Goal: Check status: Check status

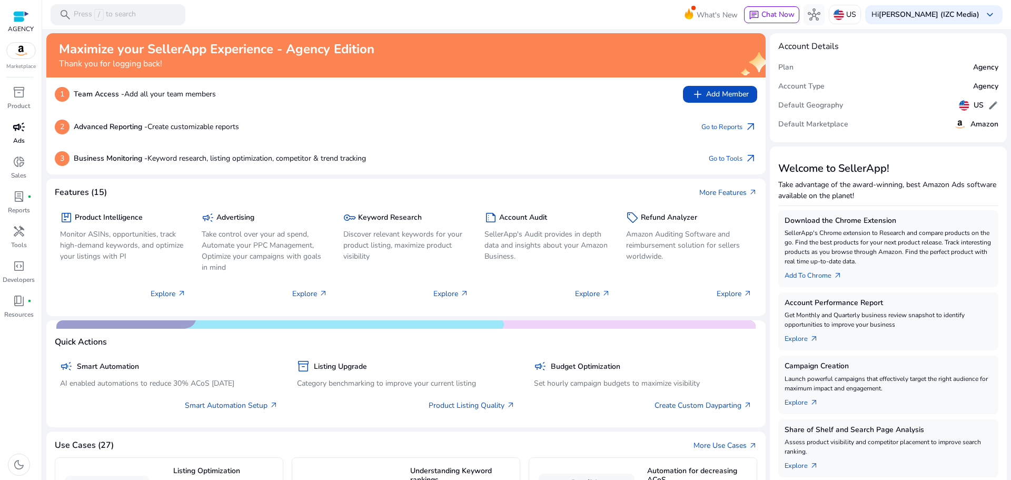
click at [19, 126] on span "campaign" at bounding box center [19, 127] width 13 height 13
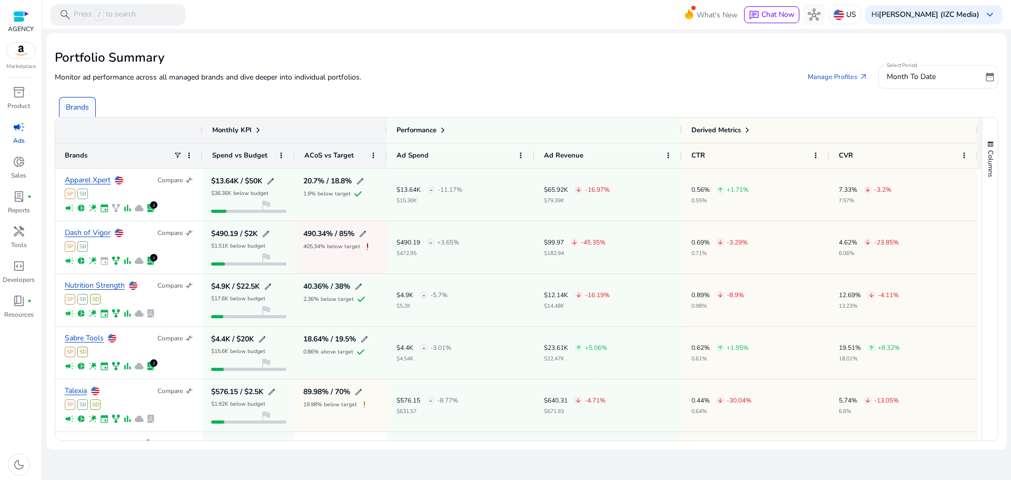
click at [18, 129] on span "campaign" at bounding box center [19, 127] width 13 height 13
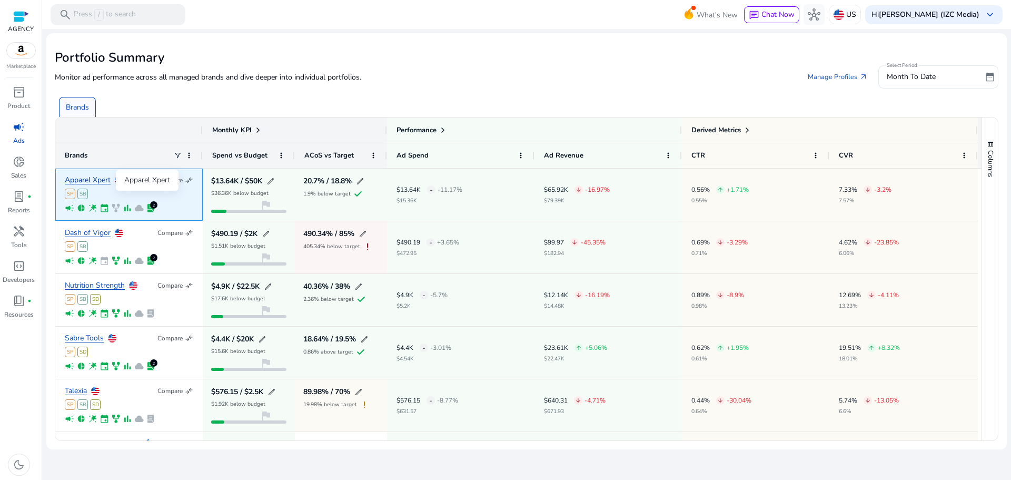
click at [105, 179] on link "Apparel Xpert" at bounding box center [88, 180] width 46 height 8
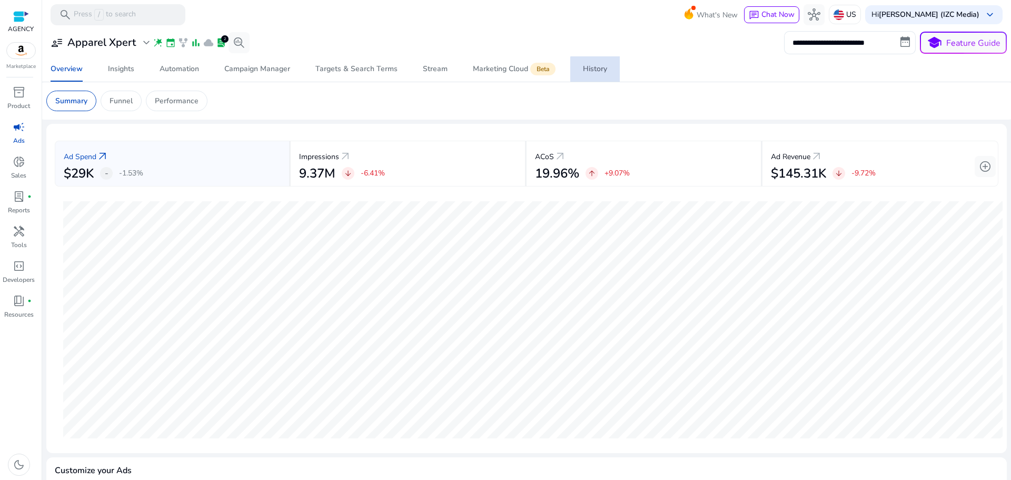
click at [597, 71] on div "History" at bounding box center [595, 68] width 24 height 7
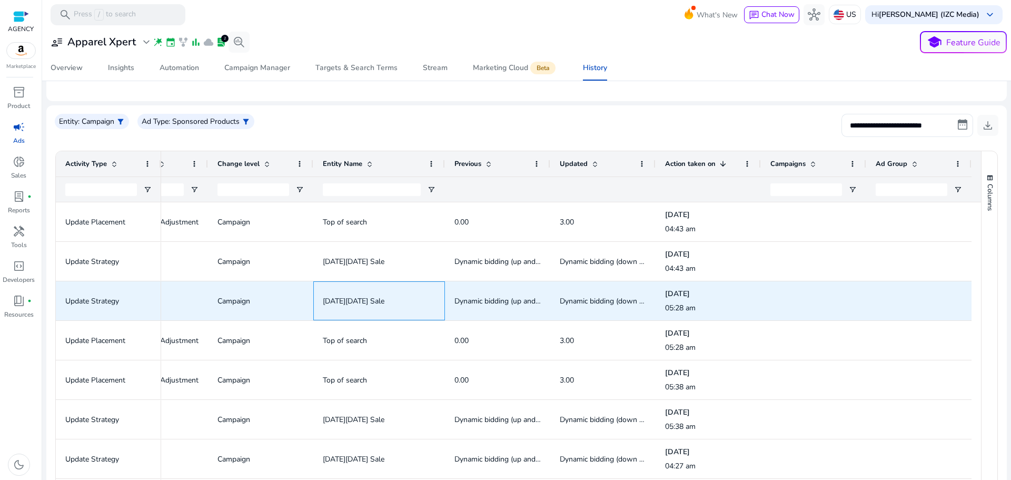
drag, startPoint x: 670, startPoint y: 311, endPoint x: 805, endPoint y: 270, distance: 140.8
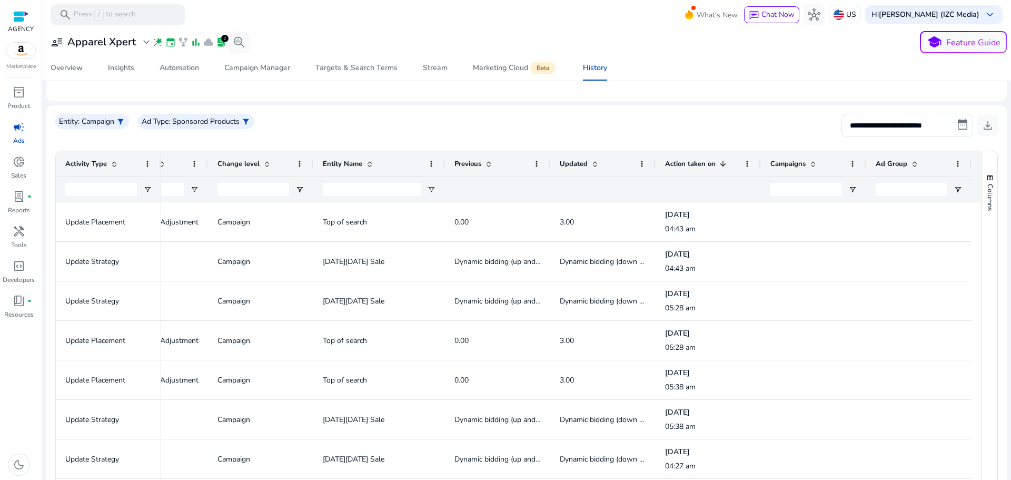
click at [591, 161] on span at bounding box center [595, 164] width 8 height 8
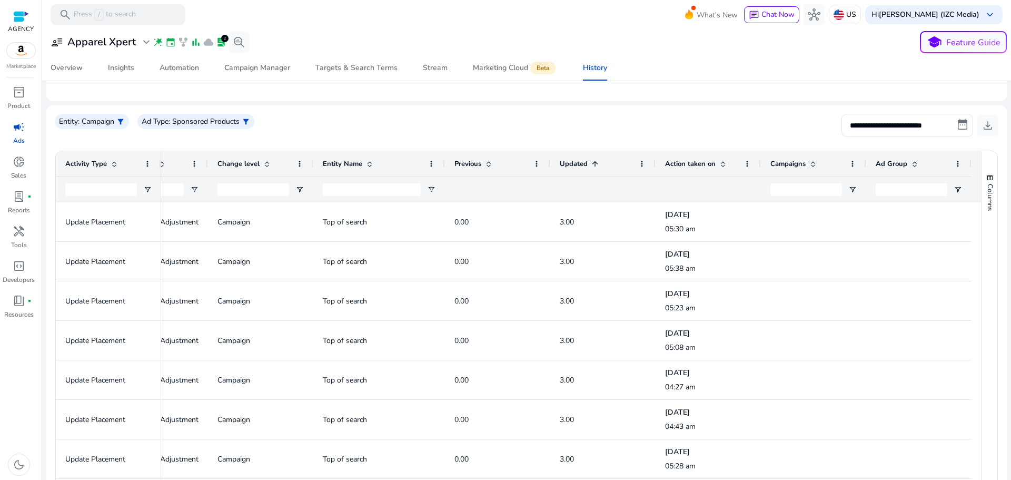
click at [591, 161] on span at bounding box center [595, 164] width 8 height 8
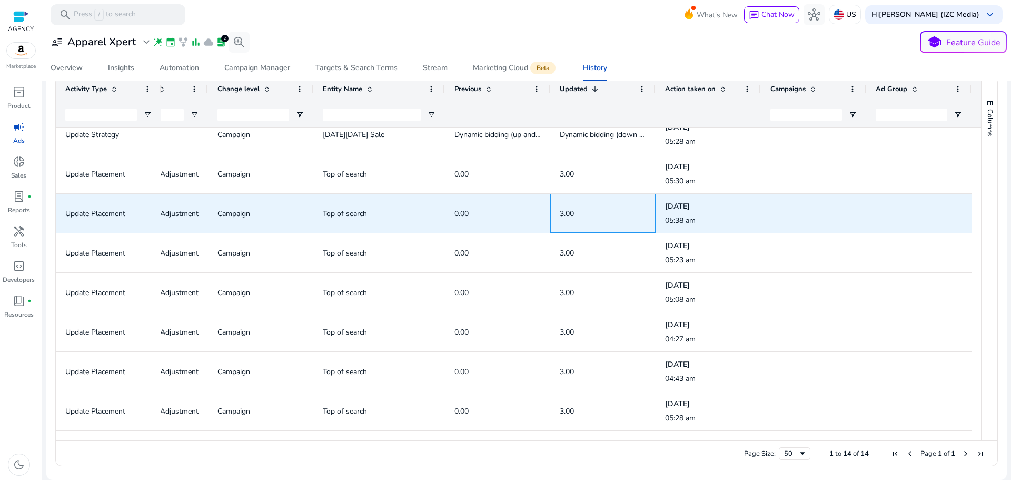
scroll to position [0, 216]
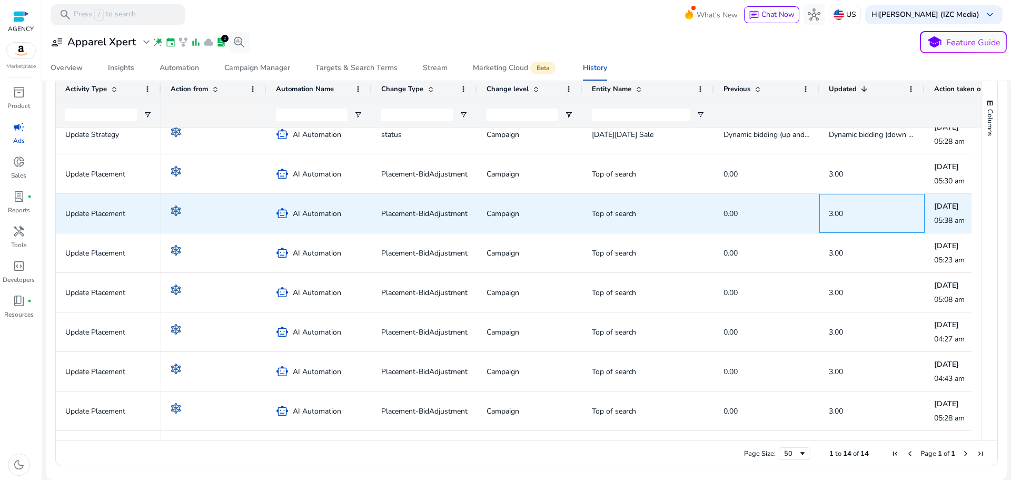
drag, startPoint x: 549, startPoint y: 219, endPoint x: 517, endPoint y: 219, distance: 32.6
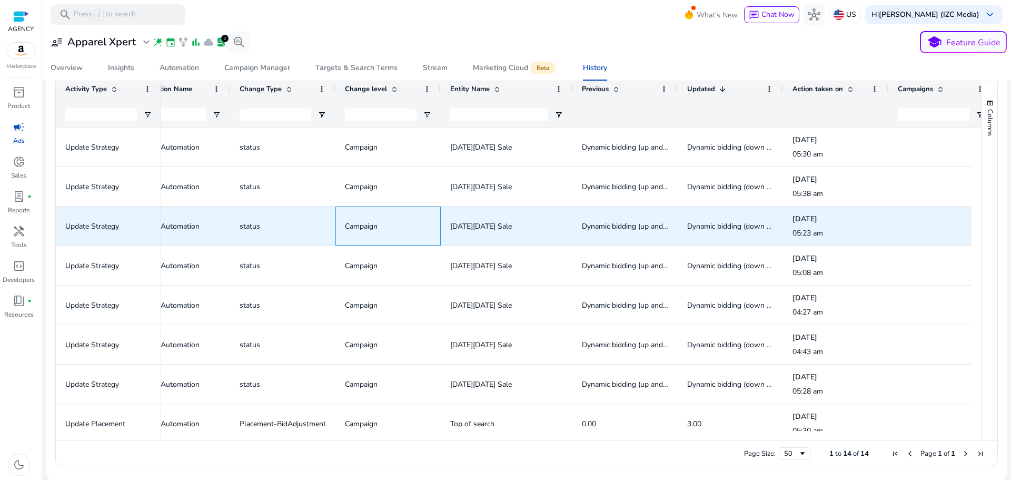
drag, startPoint x: 578, startPoint y: 224, endPoint x: 625, endPoint y: 226, distance: 47.4
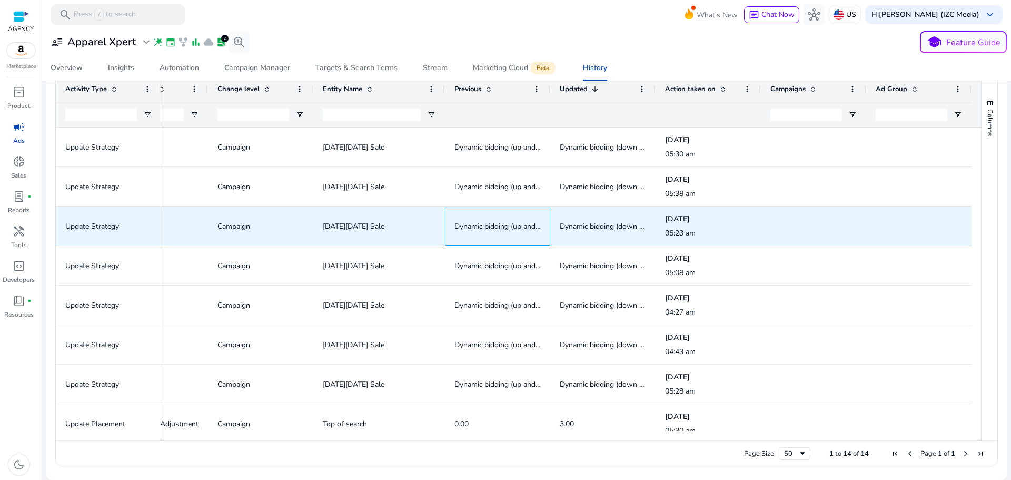
drag, startPoint x: 630, startPoint y: 215, endPoint x: 725, endPoint y: 222, distance: 95.0
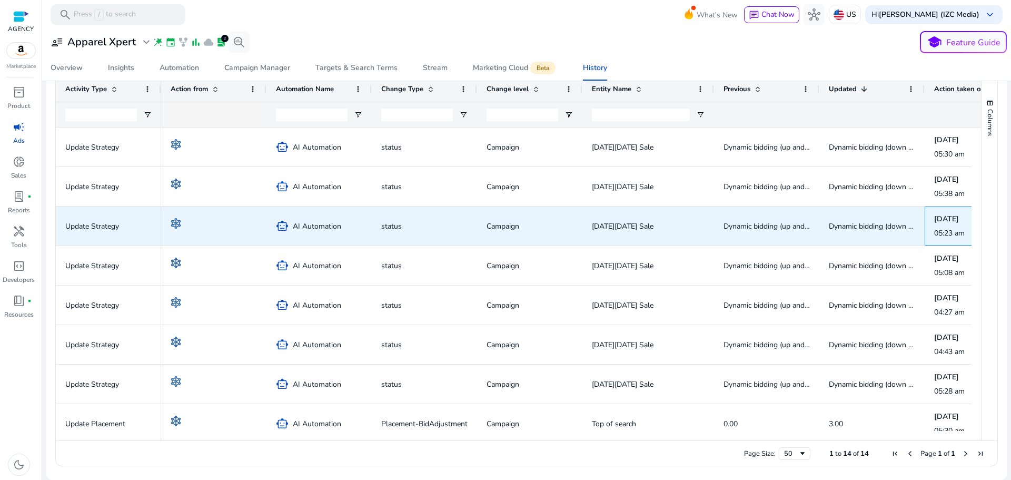
drag, startPoint x: 630, startPoint y: 218, endPoint x: 543, endPoint y: 214, distance: 87.5
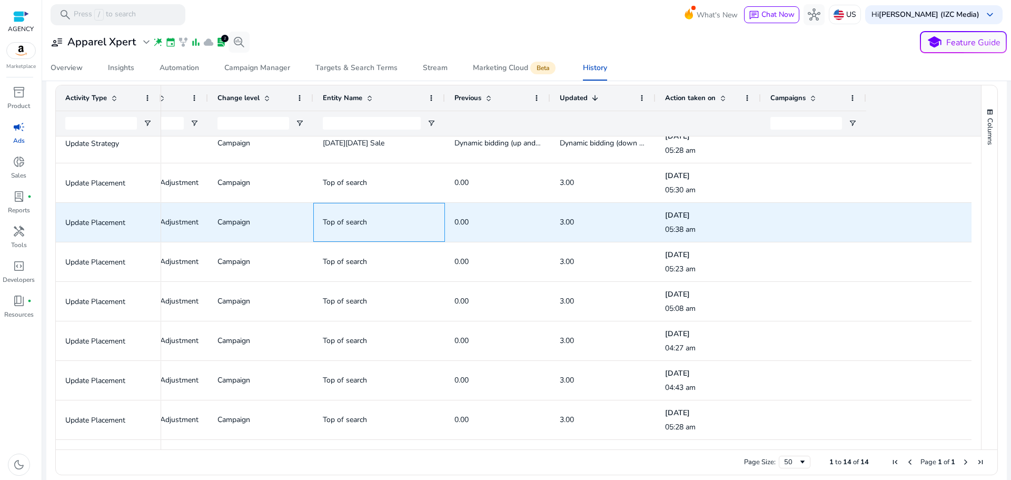
drag, startPoint x: 642, startPoint y: 236, endPoint x: 760, endPoint y: 238, distance: 118.0
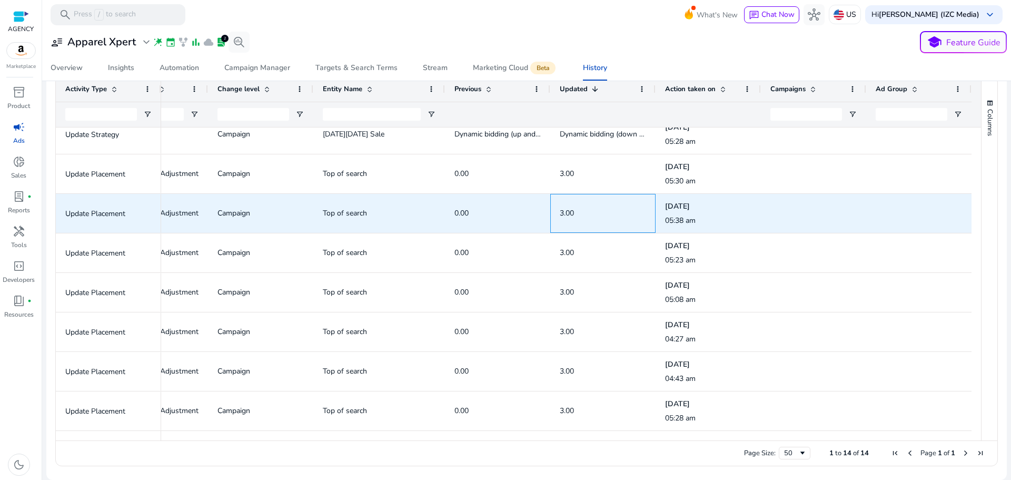
drag, startPoint x: 694, startPoint y: 224, endPoint x: 783, endPoint y: 228, distance: 89.1
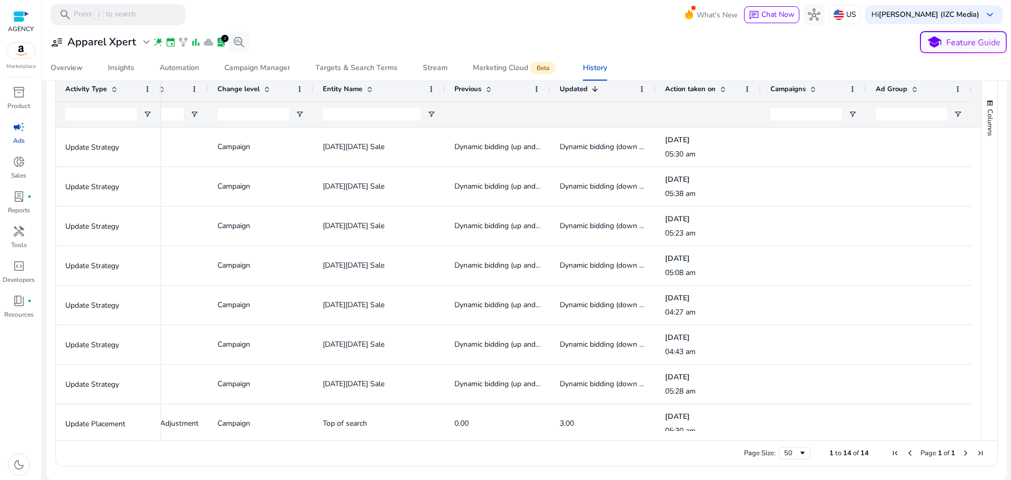
click at [21, 128] on span "campaign" at bounding box center [19, 127] width 13 height 13
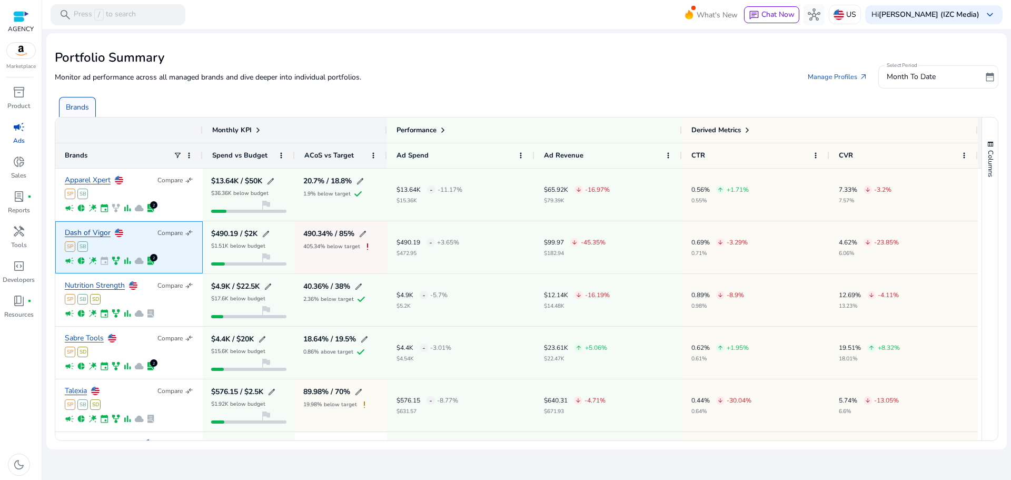
click at [96, 232] on link "Dash of Vigor" at bounding box center [88, 233] width 46 height 8
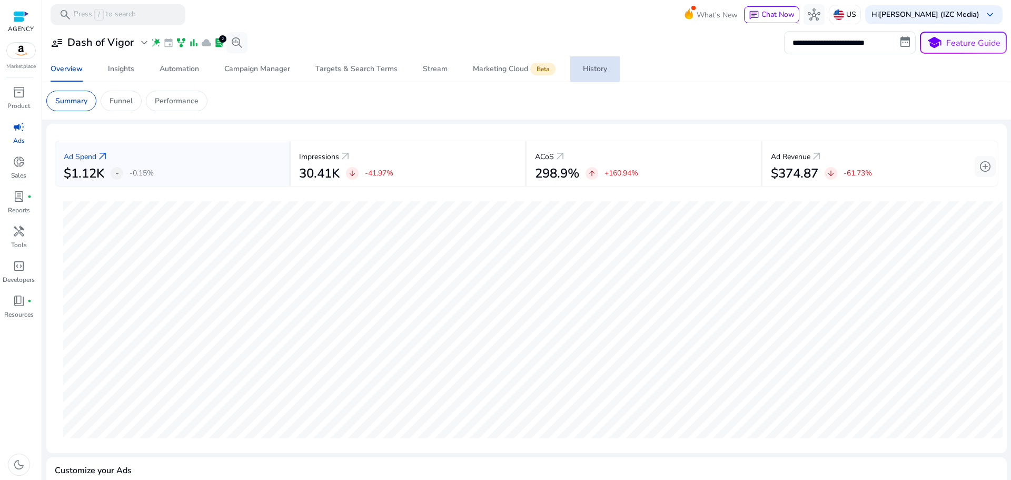
click at [601, 68] on div "History" at bounding box center [595, 68] width 24 height 7
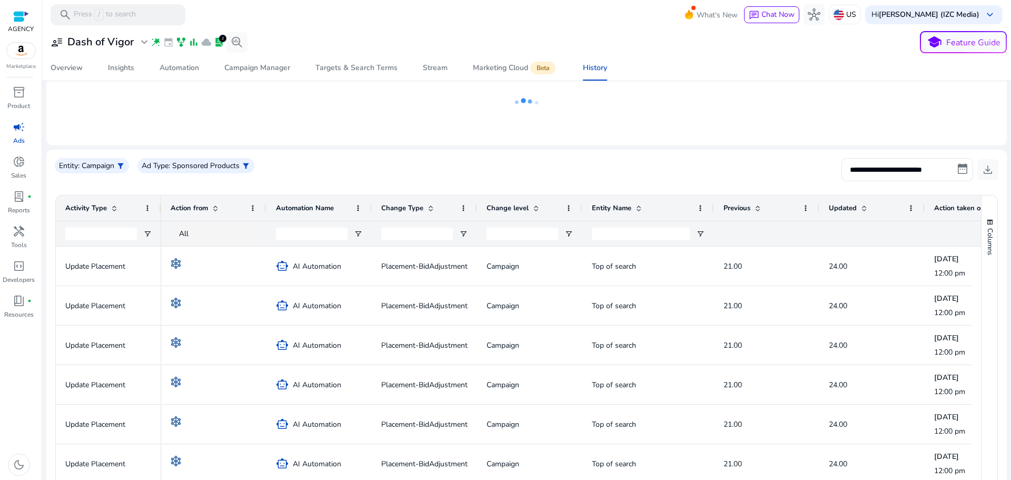
click at [866, 207] on span at bounding box center [864, 208] width 8 height 8
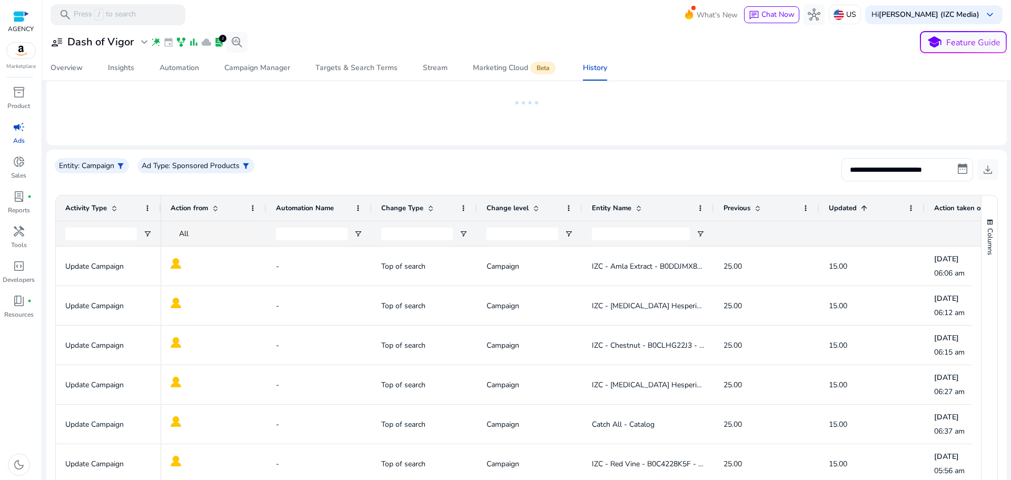
click at [866, 207] on span at bounding box center [864, 208] width 8 height 8
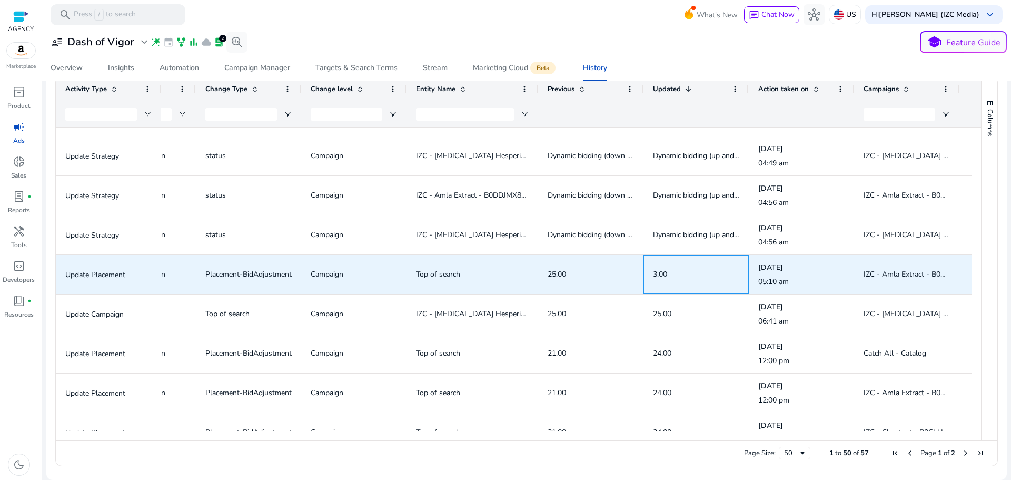
drag, startPoint x: 864, startPoint y: 263, endPoint x: 910, endPoint y: 264, distance: 45.8
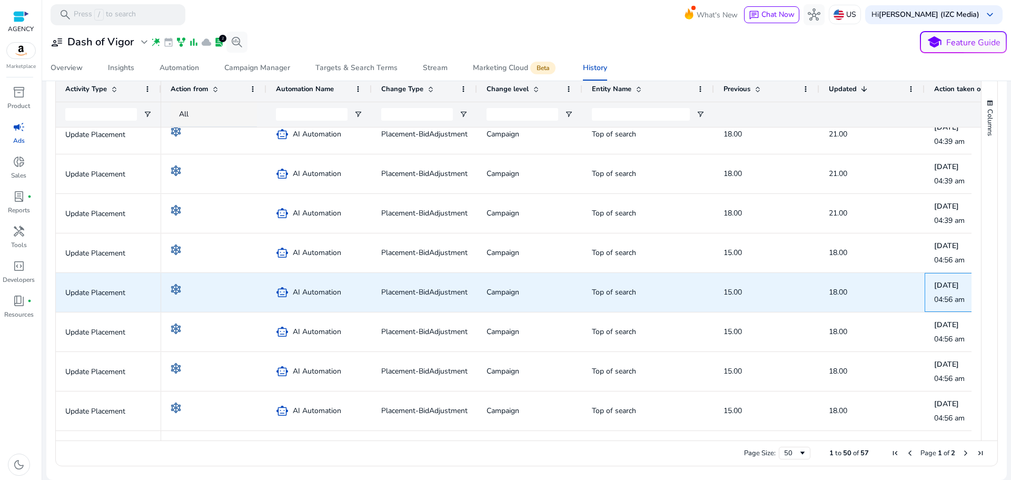
drag, startPoint x: 743, startPoint y: 273, endPoint x: 668, endPoint y: 277, distance: 75.4
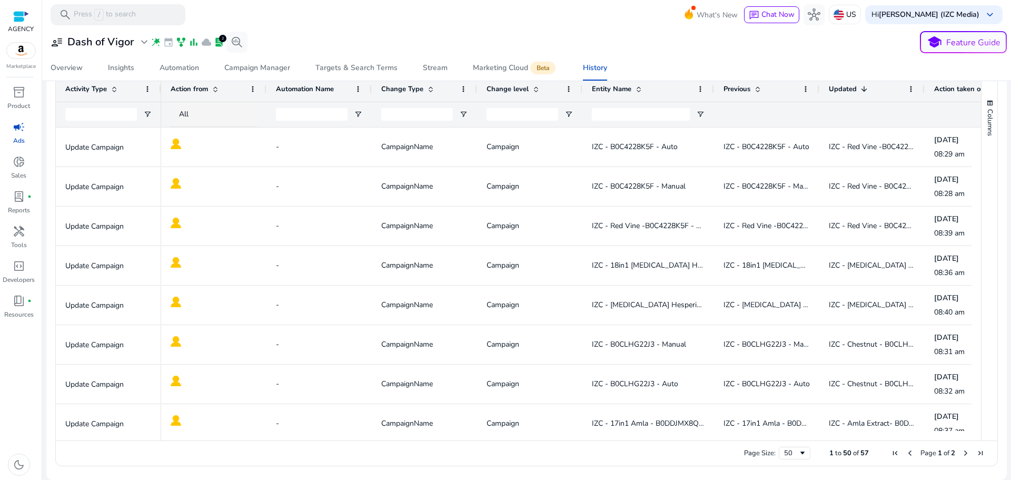
drag, startPoint x: 632, startPoint y: 47, endPoint x: 692, endPoint y: 56, distance: 60.7
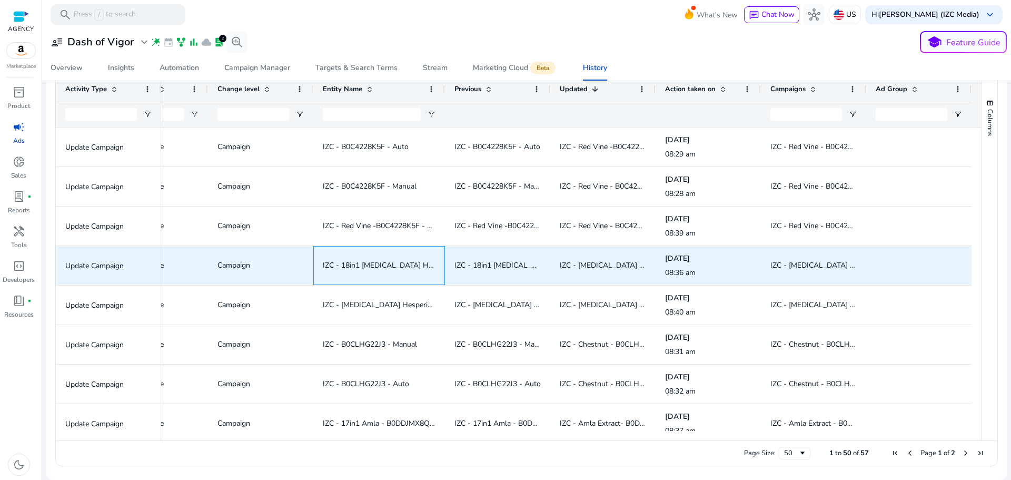
drag, startPoint x: 659, startPoint y: 266, endPoint x: 796, endPoint y: 267, distance: 136.4
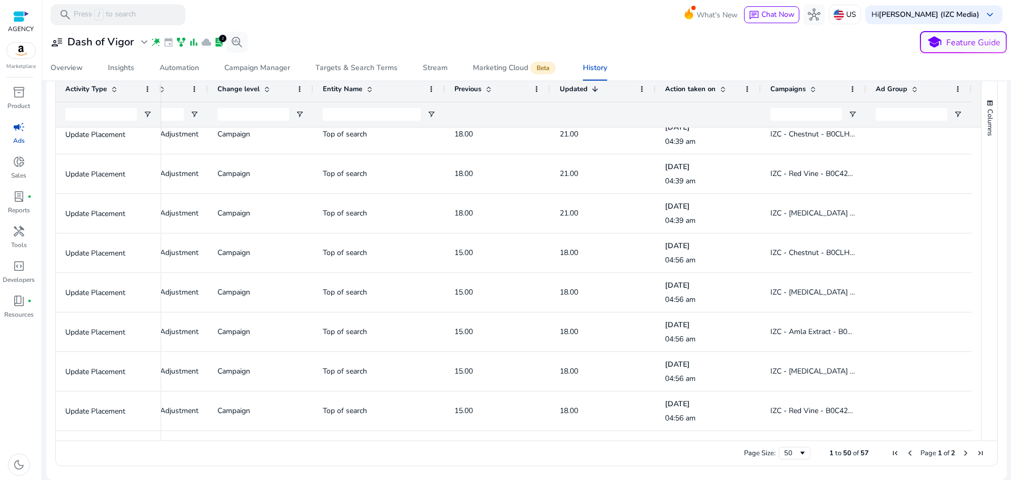
click at [961, 452] on span "Next Page" at bounding box center [965, 453] width 8 height 8
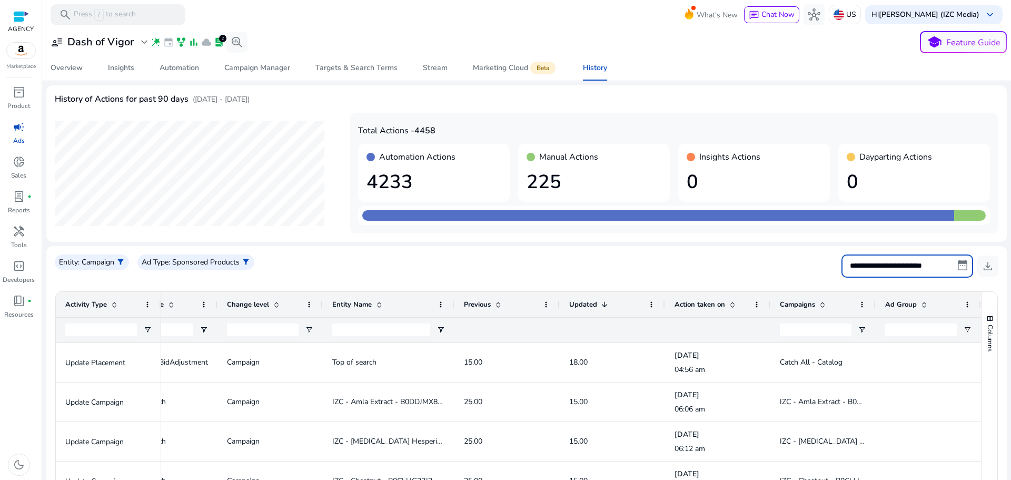
click at [946, 267] on input "**********" at bounding box center [907, 265] width 132 height 23
select select "*"
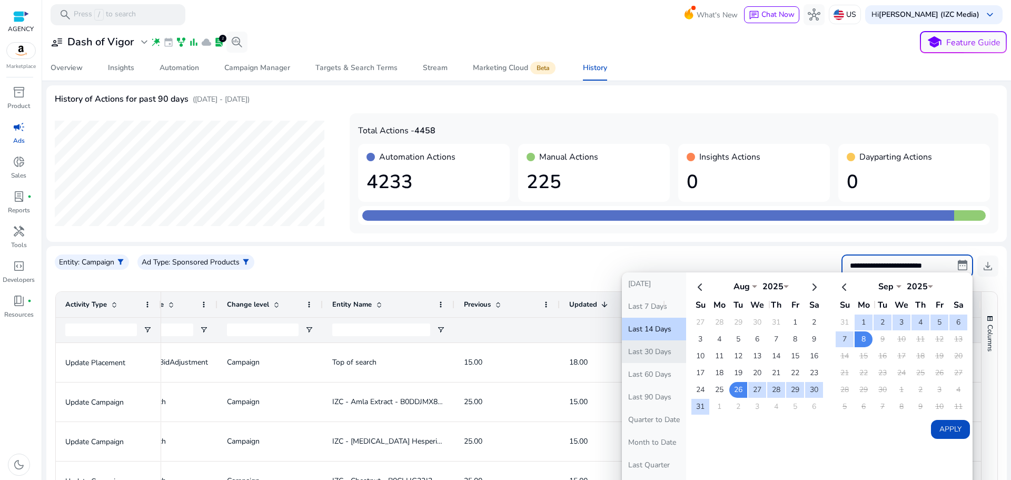
click at [657, 355] on button "Last 30 Days" at bounding box center [654, 351] width 64 height 23
type input "**********"
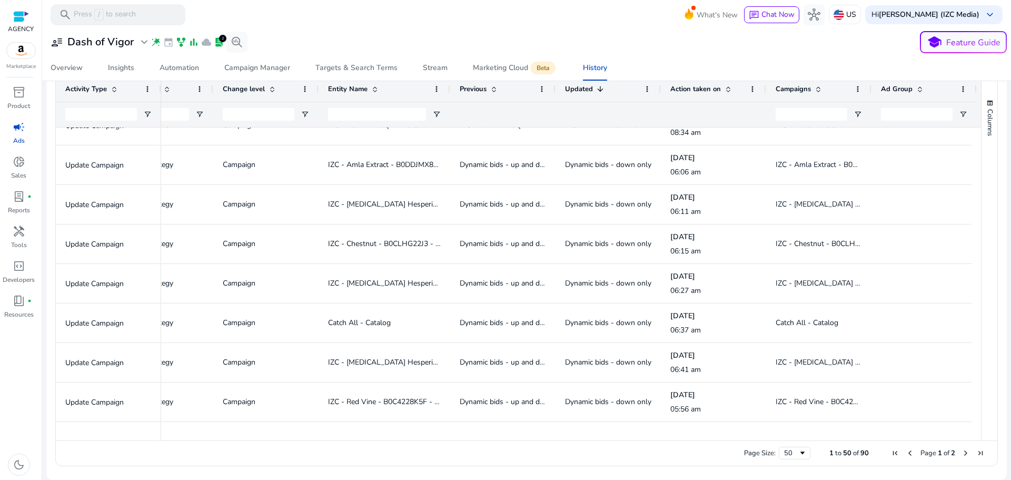
click at [961, 451] on span "Next Page" at bounding box center [965, 453] width 8 height 8
